Goal: Information Seeking & Learning: Learn about a topic

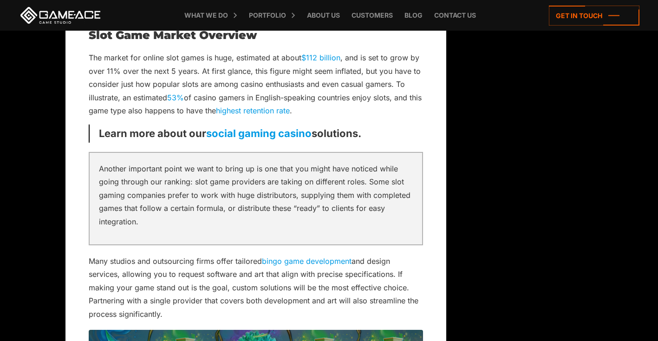
scroll to position [3144, 16]
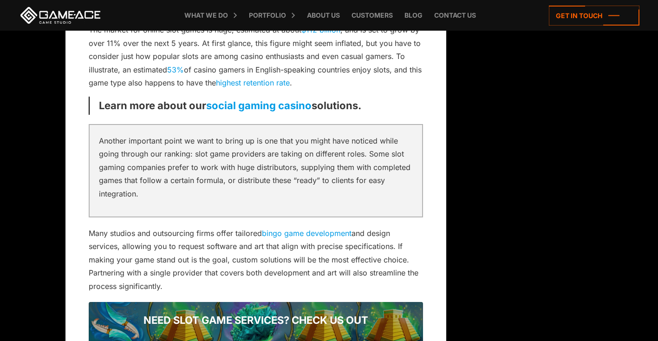
click at [60, 11] on link at bounding box center [61, 15] width 84 height 17
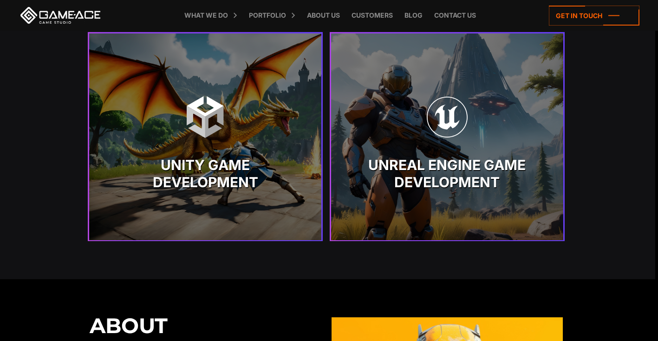
scroll to position [1943, 3]
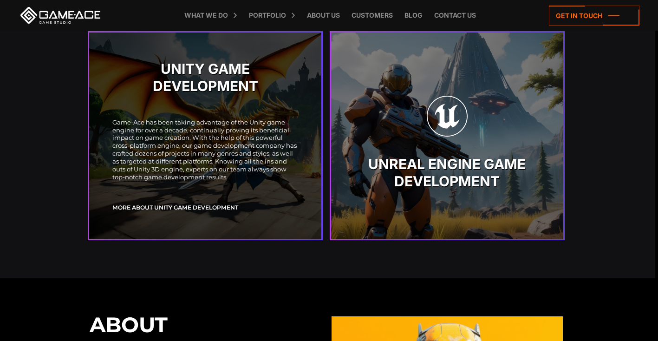
click at [242, 143] on p "Game-Ace has been taking advantage of the Unity game engine for over a decade, …" at bounding box center [205, 149] width 186 height 63
click at [188, 90] on strong "Unity Game Development" at bounding box center [205, 77] width 186 height 35
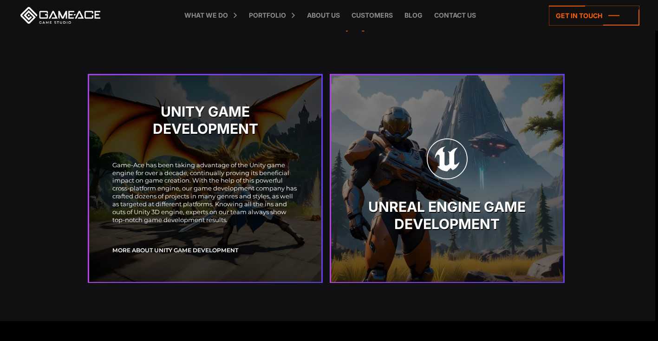
scroll to position [1898, 3]
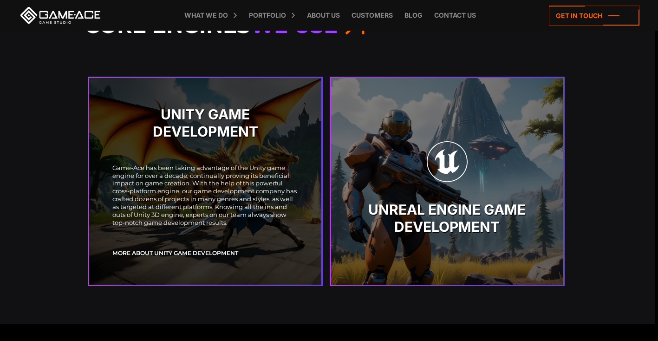
click at [185, 173] on img at bounding box center [205, 162] width 42 height 42
click at [200, 249] on link "More about Unity Game Development" at bounding box center [175, 253] width 126 height 8
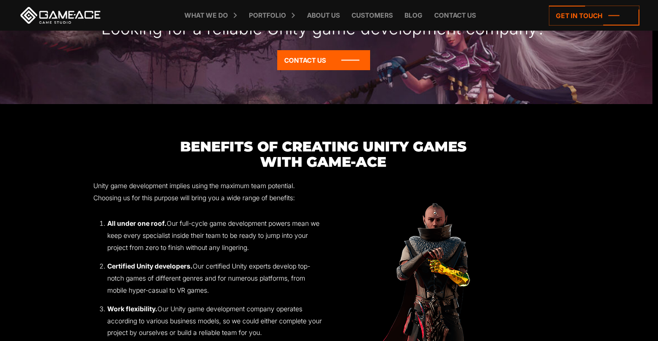
scroll to position [888, 6]
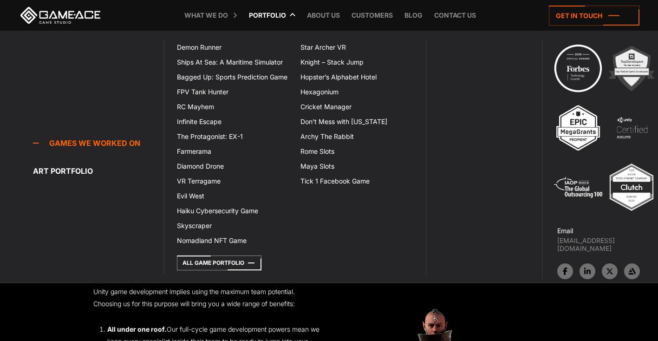
click at [269, 16] on link "Portfolio" at bounding box center [267, 15] width 46 height 31
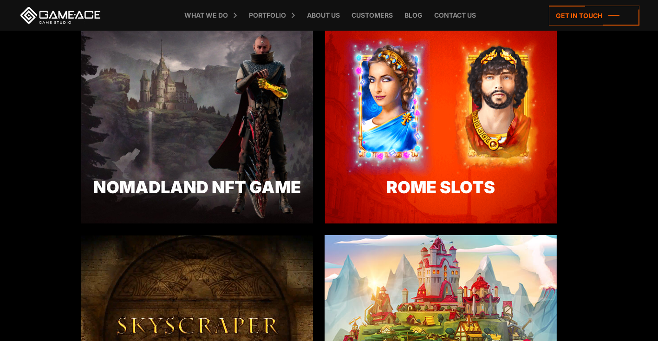
scroll to position [1520, 2]
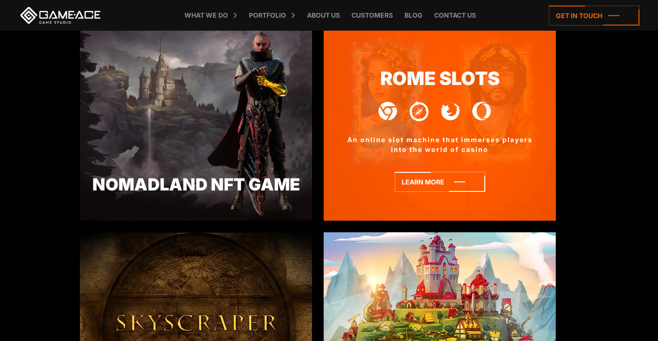
click at [464, 129] on div "Rome Slots An online slot machine that immerses players into the world of casino" at bounding box center [440, 121] width 232 height 197
click at [467, 182] on icon at bounding box center [440, 182] width 91 height 20
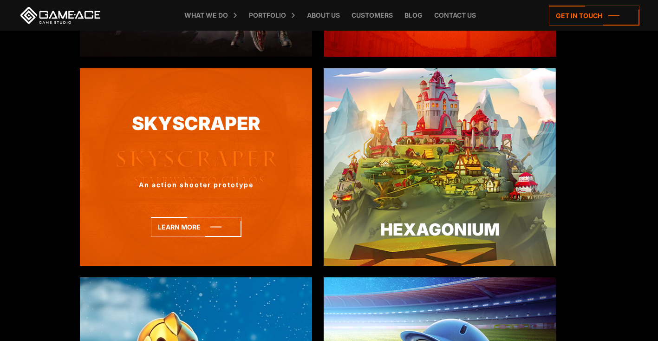
scroll to position [1686, 2]
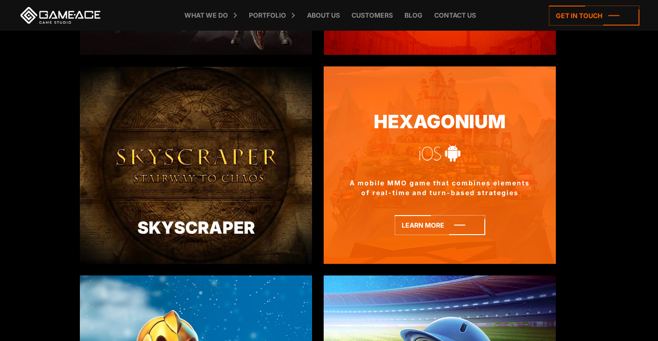
click at [444, 165] on div "Hexagonium A mobile MMO game that combines elements of real-time and turn-based…" at bounding box center [440, 164] width 232 height 197
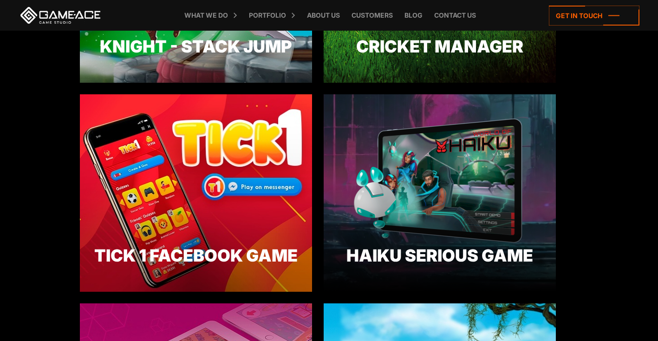
scroll to position [2348, 2]
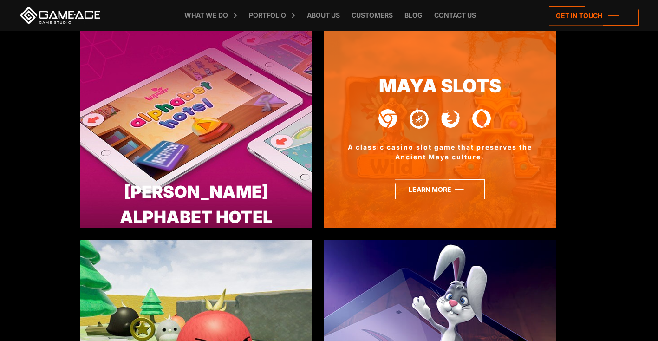
click at [459, 191] on icon at bounding box center [440, 189] width 91 height 20
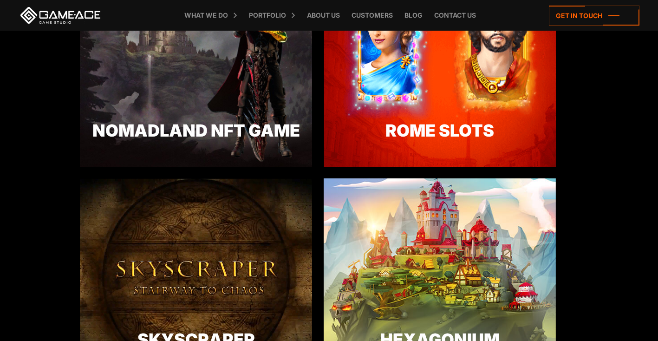
scroll to position [1404, 2]
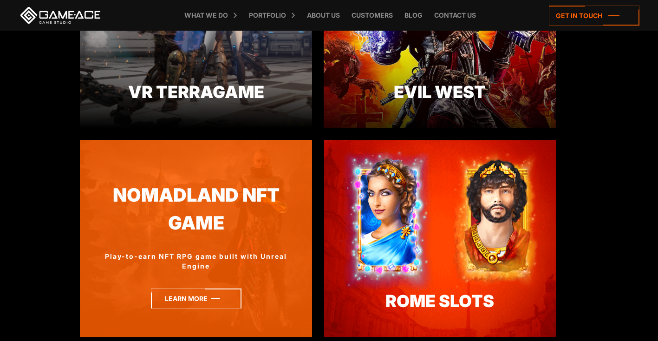
click at [221, 298] on icon at bounding box center [196, 298] width 91 height 20
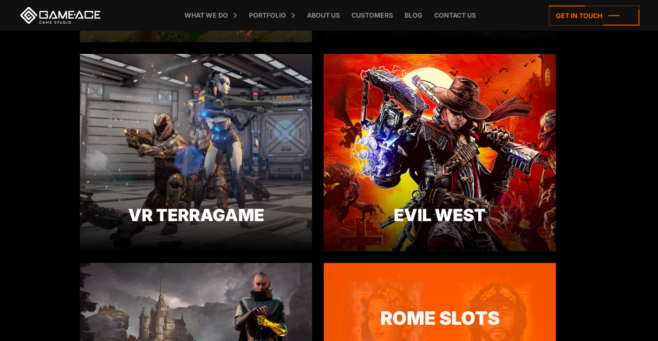
scroll to position [1217, 2]
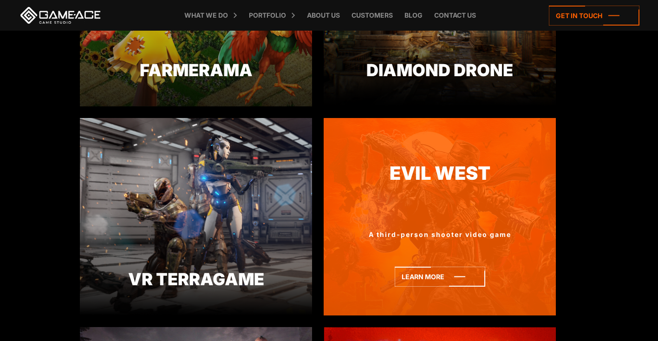
click at [459, 209] on div at bounding box center [440, 203] width 232 height 17
click at [447, 277] on icon at bounding box center [440, 276] width 91 height 20
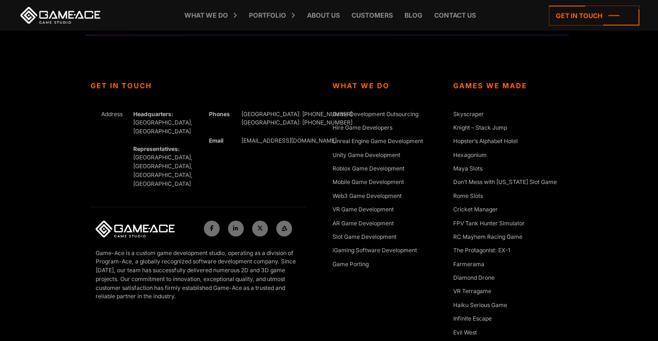
scroll to position [3501, 2]
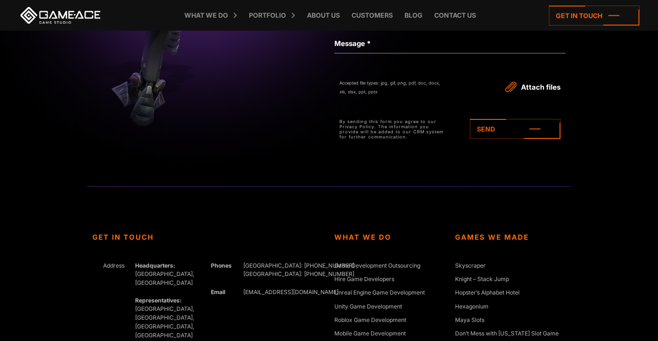
scroll to position [2602, 0]
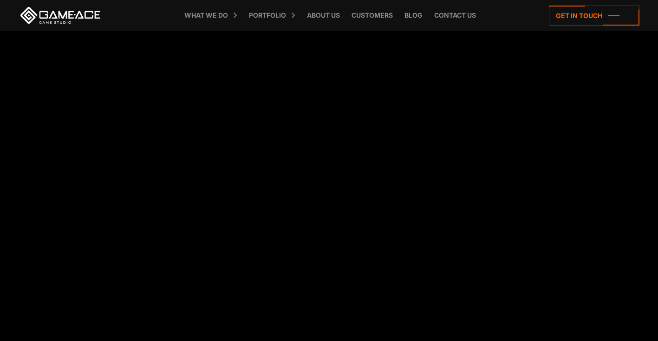
scroll to position [1134, 0]
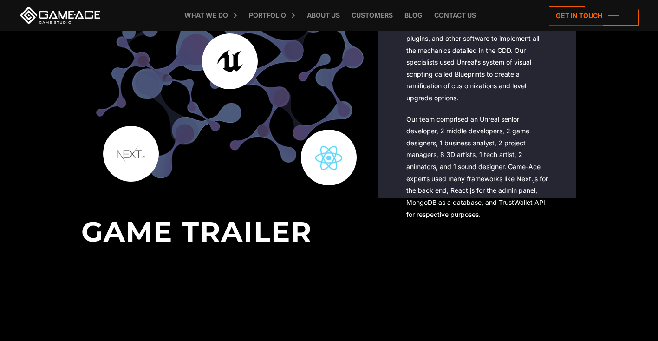
scroll to position [3279, 0]
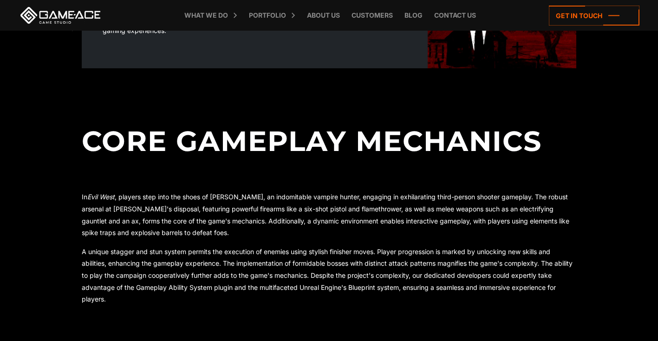
scroll to position [298, 0]
